Goal: Information Seeking & Learning: Learn about a topic

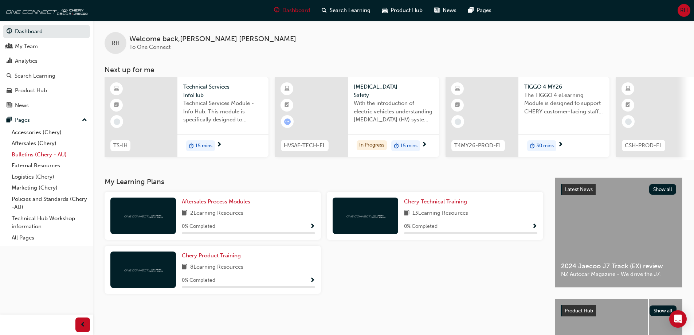
click at [30, 157] on link "Bulletins (Chery - AU)" at bounding box center [49, 154] width 81 height 11
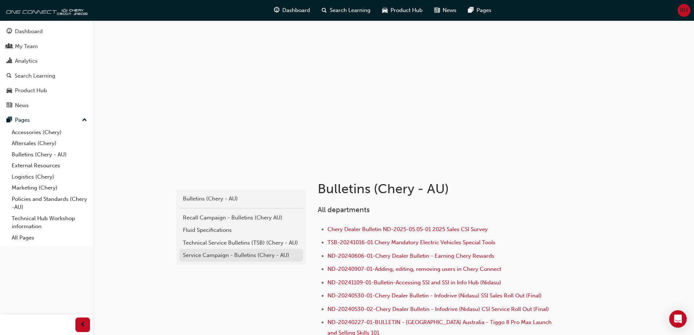
click at [222, 255] on div "Service Campaign - Bulletins (Chery - AU)" at bounding box center [241, 255] width 117 height 8
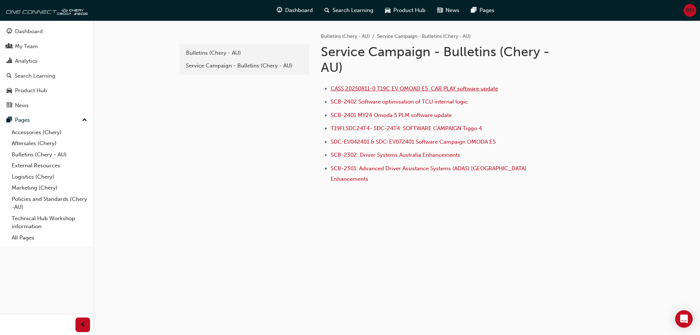
click at [391, 89] on span "CASS 20250811-0 T19C EV OMOAD E5 CAR PLAY software update" at bounding box center [414, 88] width 167 height 7
